Goal: Task Accomplishment & Management: Use online tool/utility

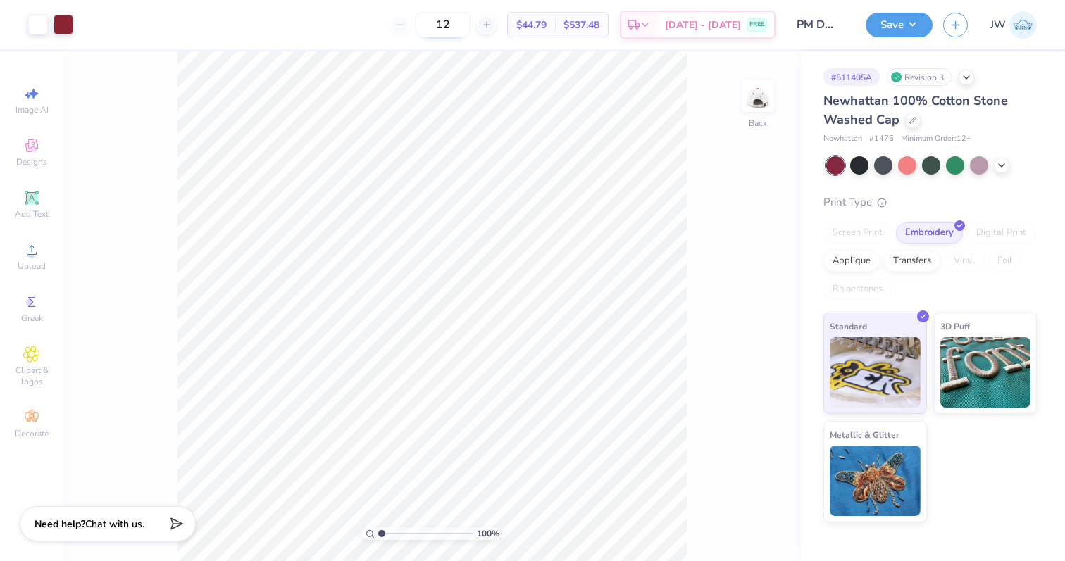
click at [464, 26] on input "12" at bounding box center [443, 24] width 55 height 25
click at [470, 28] on input "25" at bounding box center [443, 24] width 55 height 25
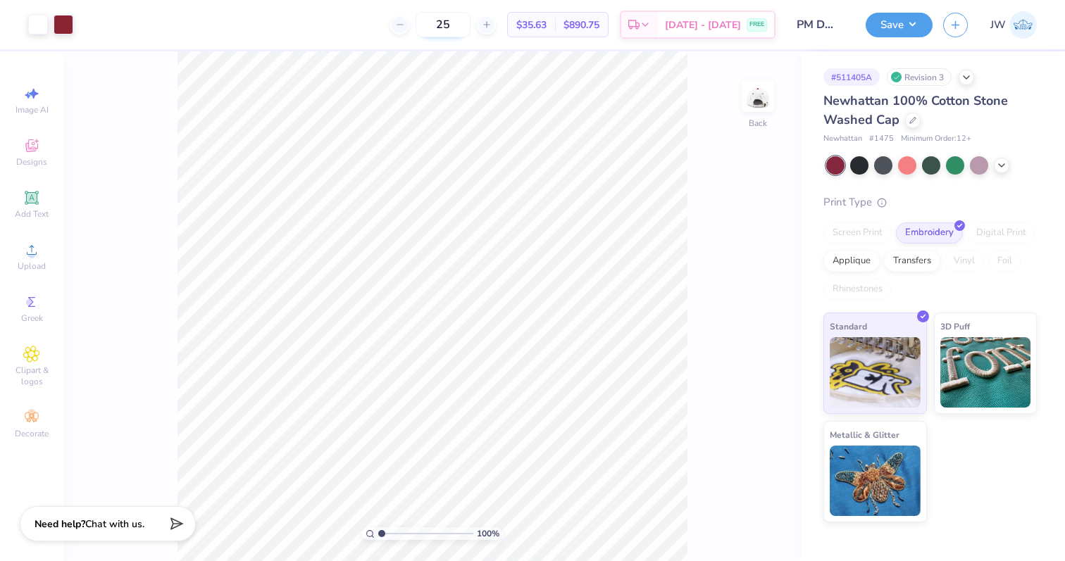
click at [470, 28] on input "25" at bounding box center [443, 24] width 55 height 25
click at [409, 15] on div at bounding box center [399, 24] width 19 height 19
click at [470, 20] on input "21" at bounding box center [443, 24] width 55 height 25
click at [482, 20] on input "21" at bounding box center [490, 24] width 55 height 25
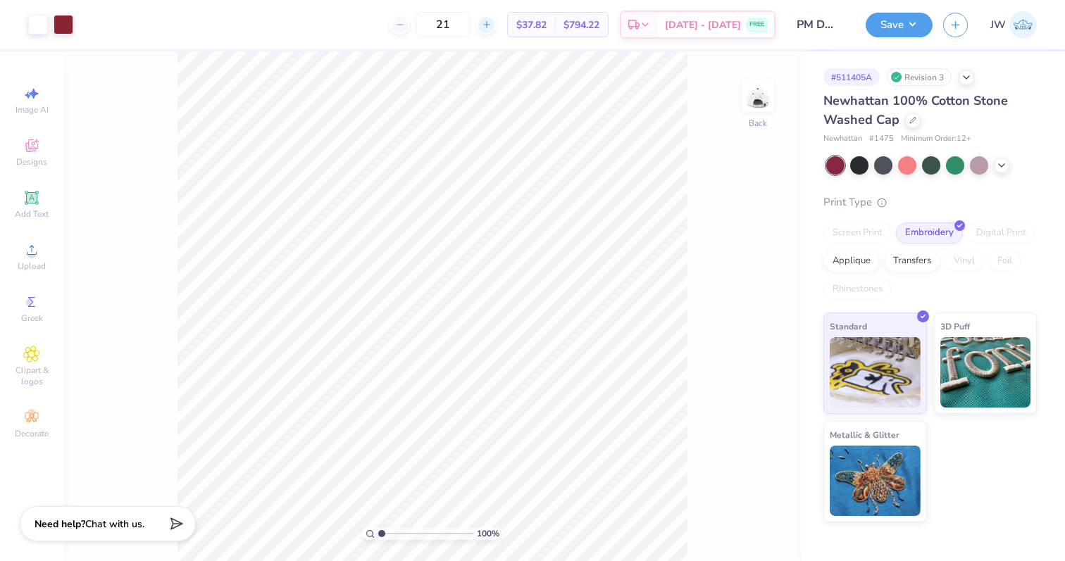
click at [496, 20] on div at bounding box center [486, 24] width 19 height 19
type input "22"
click at [453, 18] on input "22" at bounding box center [443, 24] width 55 height 25
click at [470, 24] on input "22" at bounding box center [443, 24] width 55 height 25
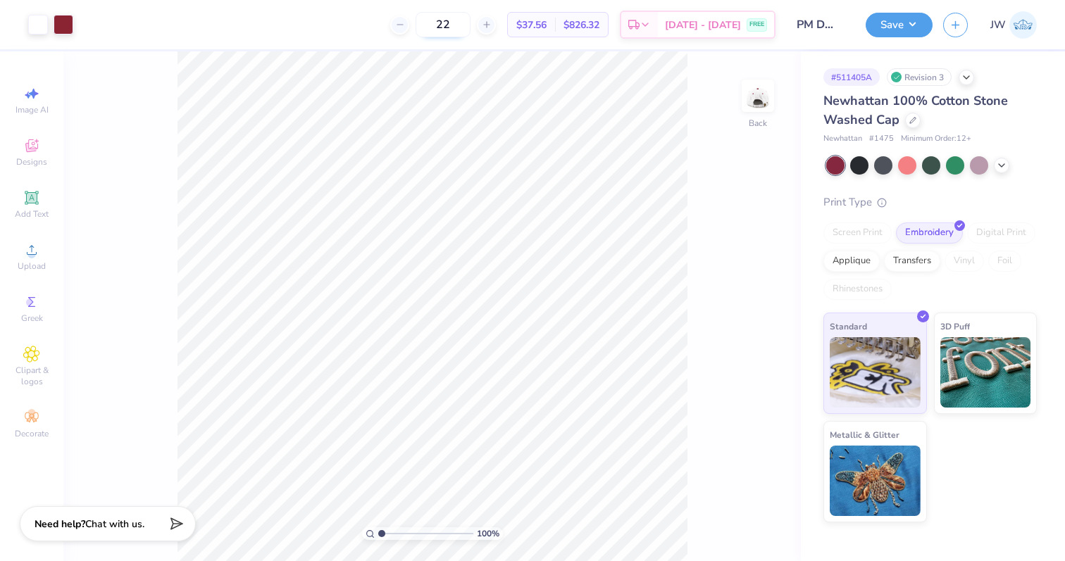
click at [470, 24] on input "22" at bounding box center [443, 24] width 55 height 25
